Goal: Information Seeking & Learning: Learn about a topic

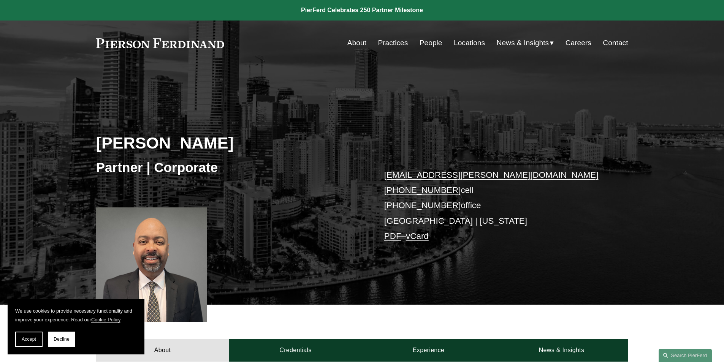
scroll to position [152, 0]
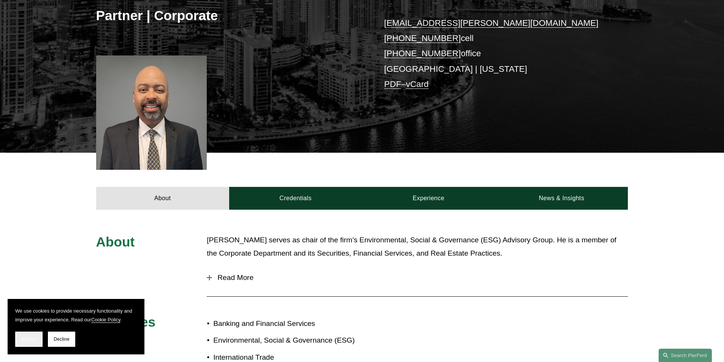
click at [19, 339] on button "Accept" at bounding box center [28, 339] width 27 height 15
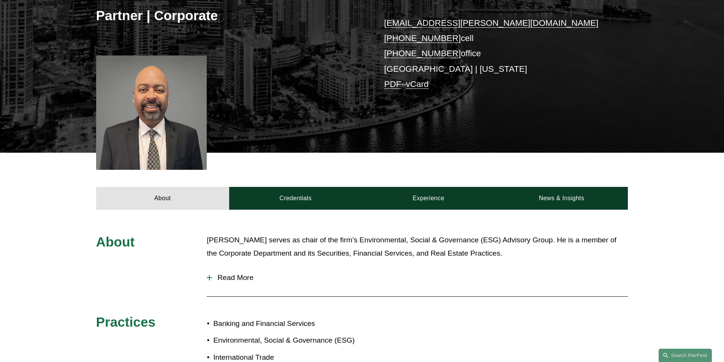
click at [226, 275] on span "Read More" at bounding box center [420, 278] width 416 height 8
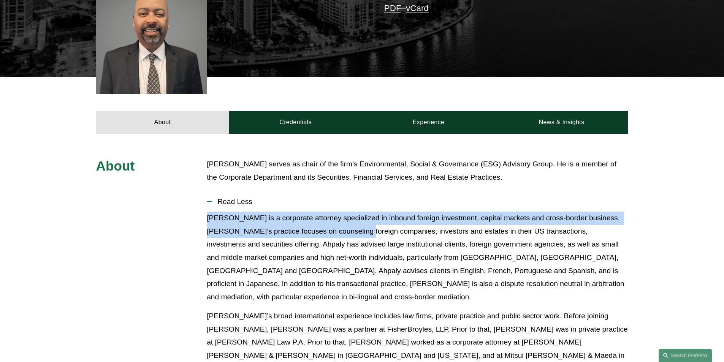
scroll to position [304, 0]
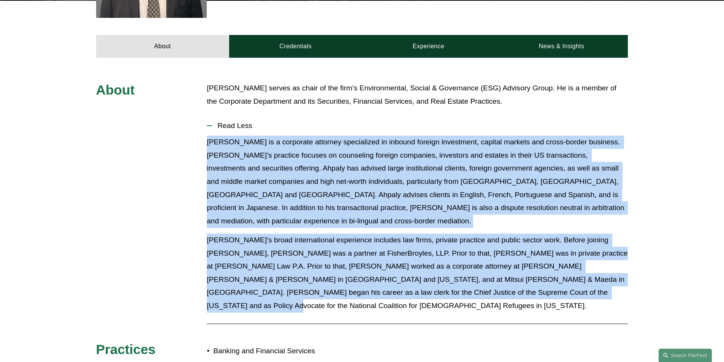
drag, startPoint x: 207, startPoint y: 214, endPoint x: 530, endPoint y: 282, distance: 330.6
click at [530, 282] on div "[PERSON_NAME] is a corporate attorney specialized in inbound foreign investment…" at bounding box center [417, 227] width 421 height 183
copy div "Loremi Dolorsi am c adipiscin elitsedd eiusmodtemp in utlabor etdolor magnaaliq…"
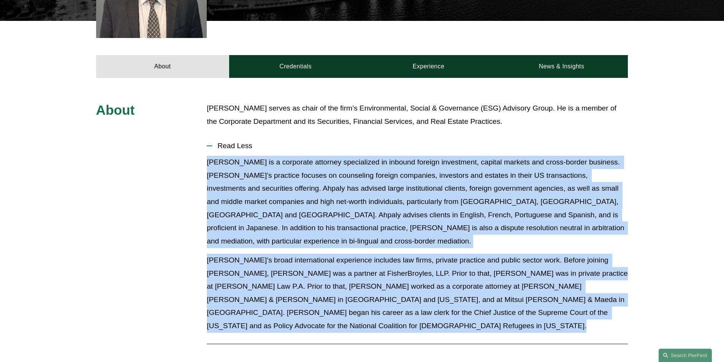
scroll to position [302, 0]
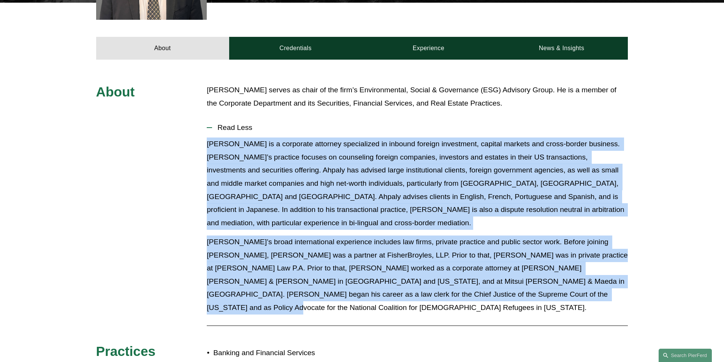
drag, startPoint x: 203, startPoint y: 219, endPoint x: 516, endPoint y: 291, distance: 321.2
click at [516, 291] on div "About [PERSON_NAME] serves as chair of the firm’s Environmental, Social & Gover…" at bounding box center [362, 288] width 724 height 408
copy div "Loremi Dolorsi am c adipiscin elitsedd eiusmodtemp in utlabor etdolor magnaaliq…"
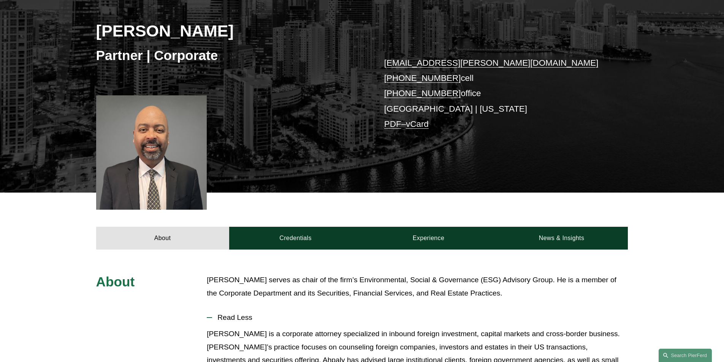
click at [353, 147] on div "[PERSON_NAME] Partner | Corporate [EMAIL_ADDRESS][PERSON_NAME][DOMAIN_NAME] [PH…" at bounding box center [362, 84] width 724 height 218
drag, startPoint x: 212, startPoint y: 276, endPoint x: 504, endPoint y: 293, distance: 292.5
click at [504, 293] on p "[PERSON_NAME] serves as chair of the firm’s Environmental, Social & Governance …" at bounding box center [417, 287] width 421 height 26
copy p "hpaly [PERSON_NAME] serves as chair of the firm’s Environmental, Social & Gover…"
drag, startPoint x: 209, startPoint y: 277, endPoint x: 203, endPoint y: 278, distance: 5.3
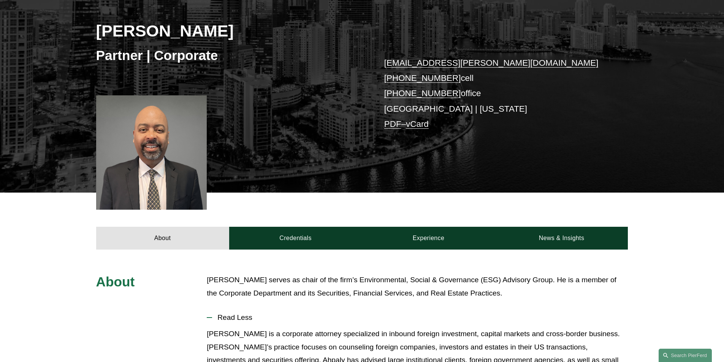
click at [208, 277] on p "[PERSON_NAME] serves as chair of the firm’s Environmental, Social & Governance …" at bounding box center [417, 287] width 421 height 26
copy p "[PERSON_NAME] serves as chair of the firm’s Environmental, Social & Governance …"
drag, startPoint x: 203, startPoint y: 278, endPoint x: 506, endPoint y: 292, distance: 303.4
